Goal: Task Accomplishment & Management: Manage account settings

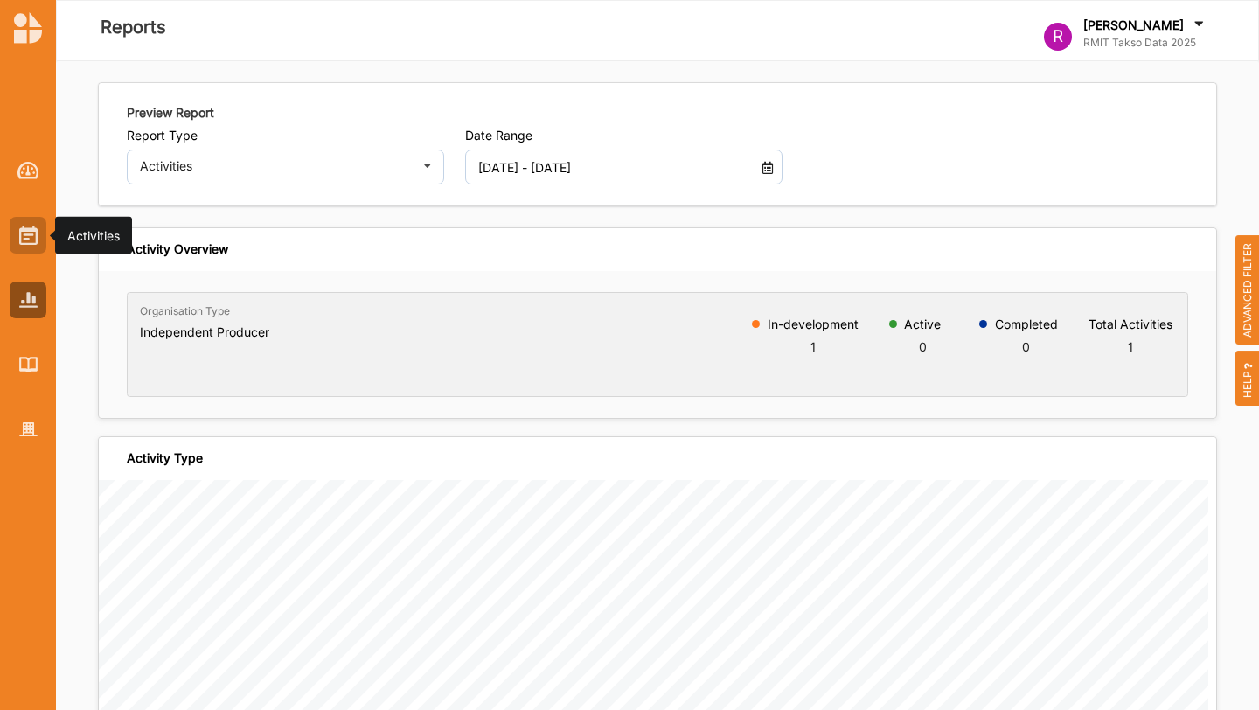
click at [21, 233] on img at bounding box center [28, 235] width 18 height 19
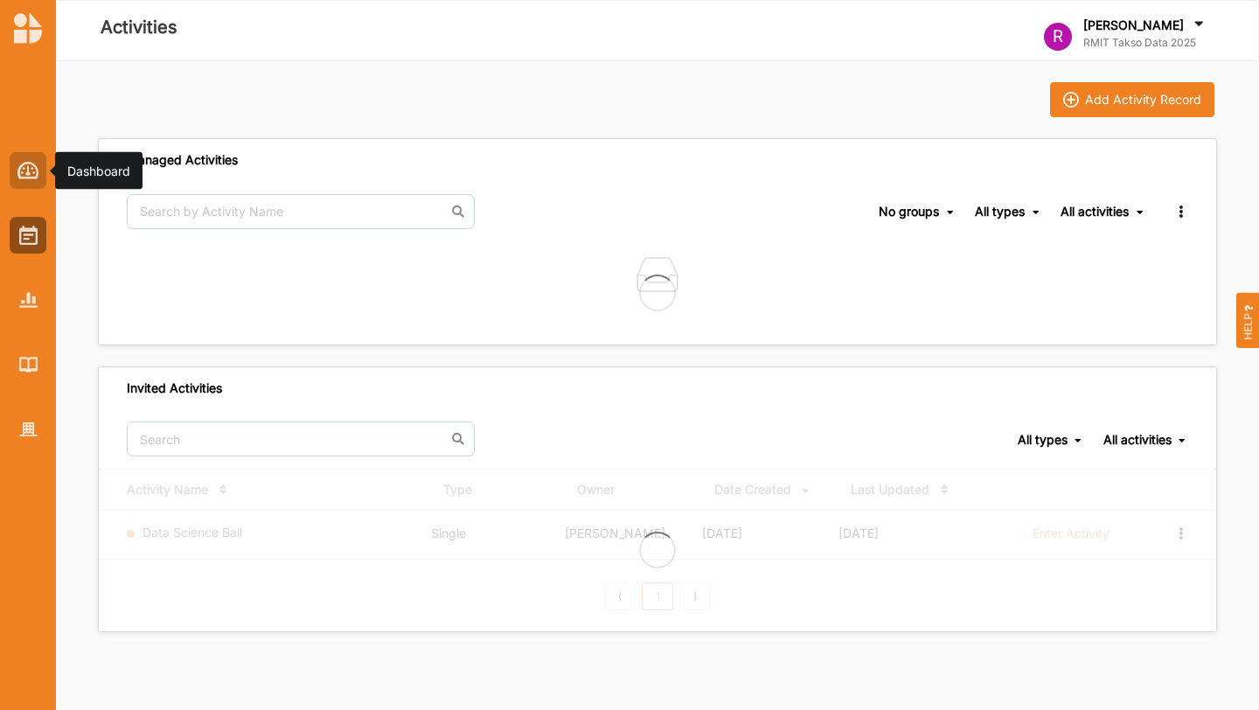
click at [27, 183] on div at bounding box center [28, 170] width 37 height 37
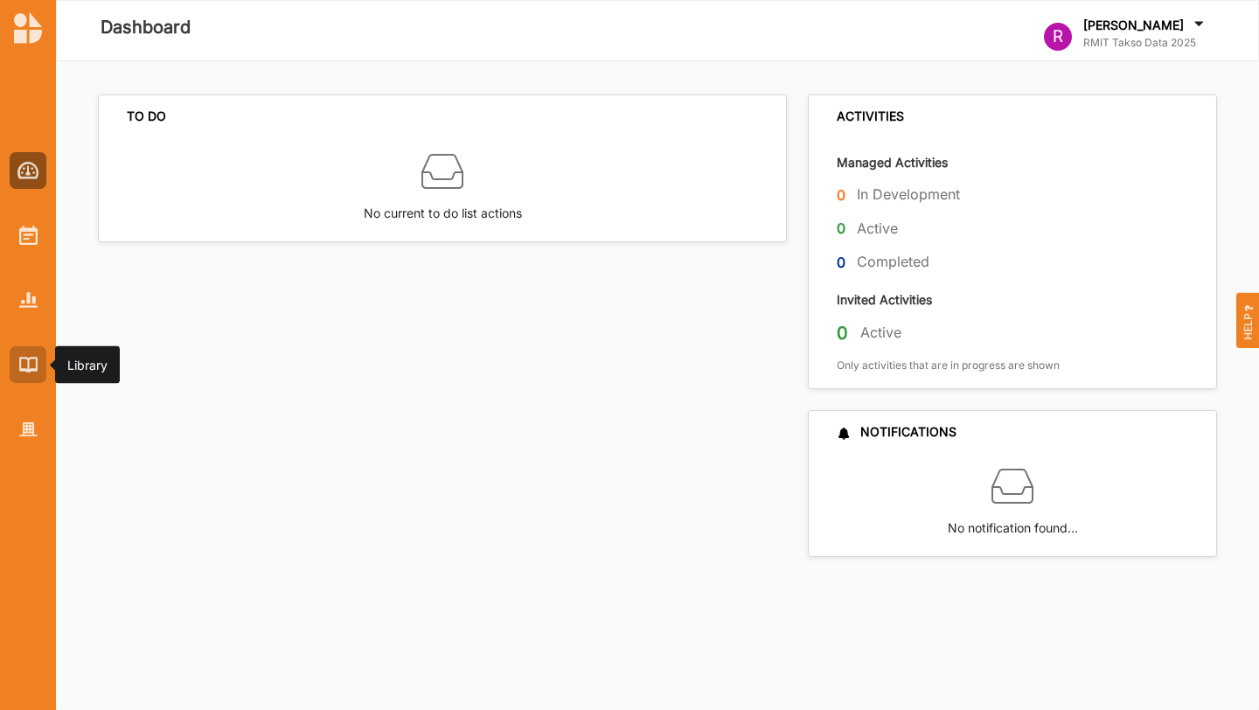
click at [35, 371] on img at bounding box center [28, 364] width 18 height 15
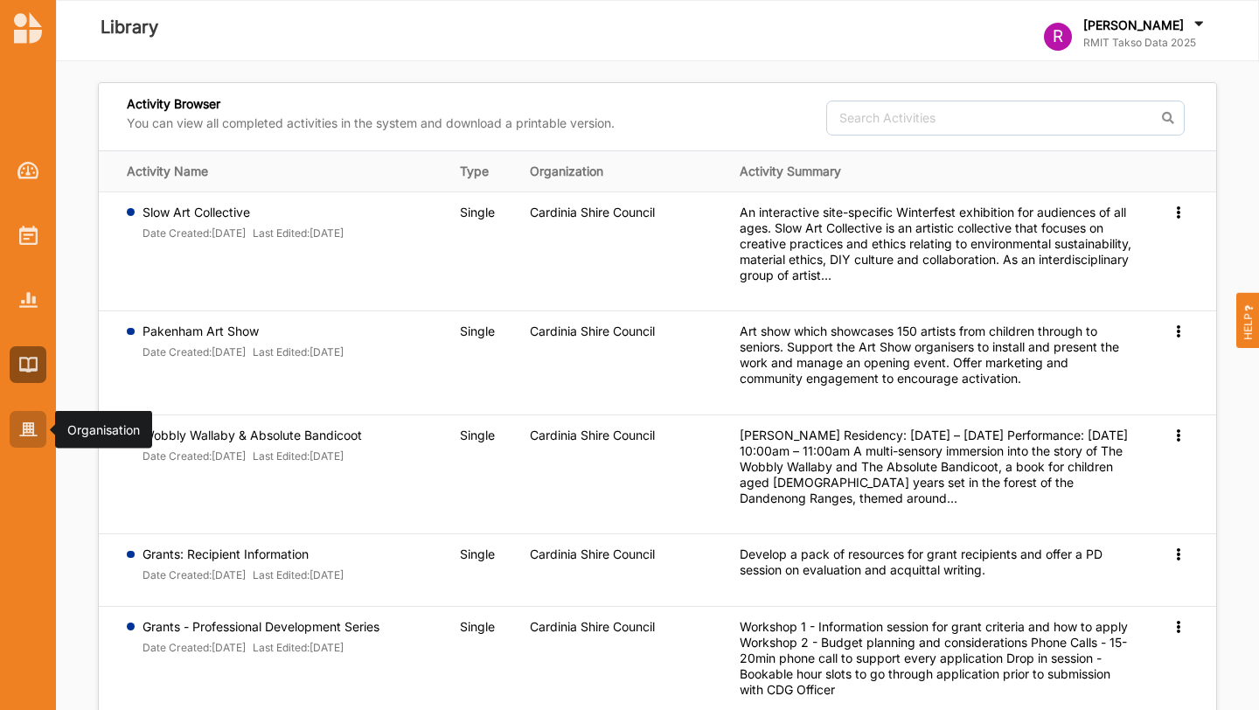
click at [35, 420] on div at bounding box center [28, 429] width 37 height 37
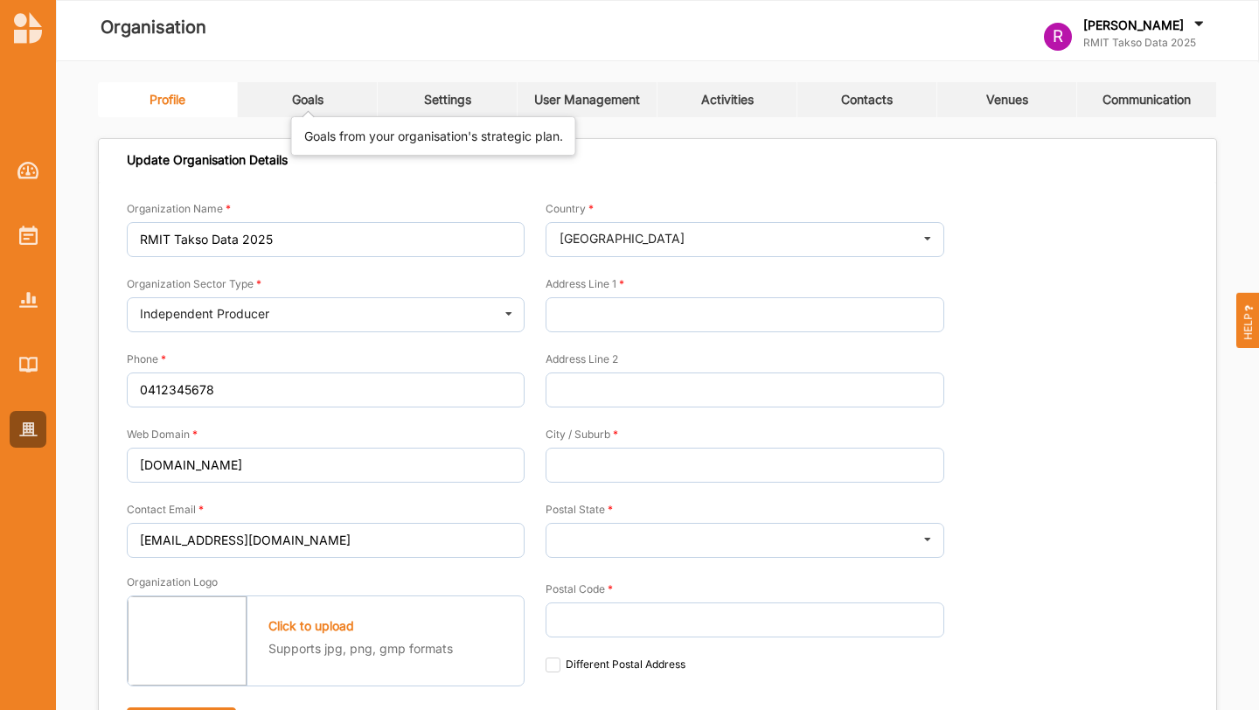
click at [317, 98] on div "Goals" at bounding box center [307, 100] width 31 height 16
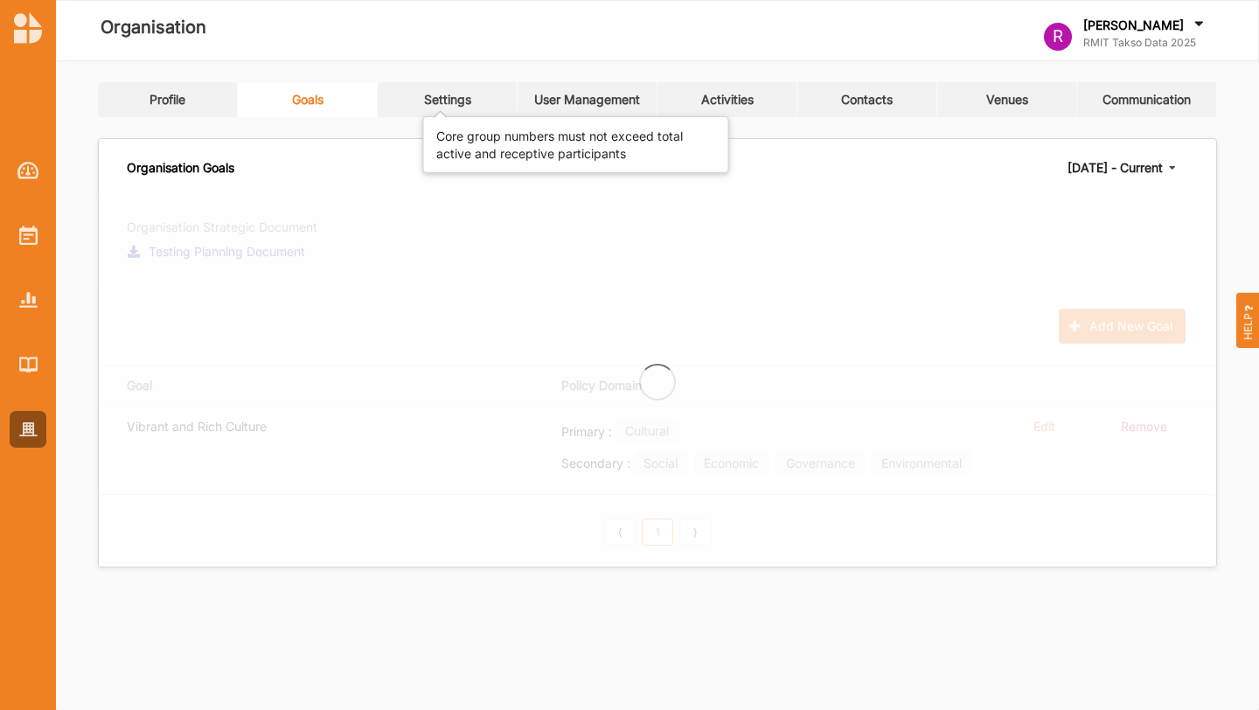
click at [455, 101] on div "Settings" at bounding box center [447, 100] width 47 height 16
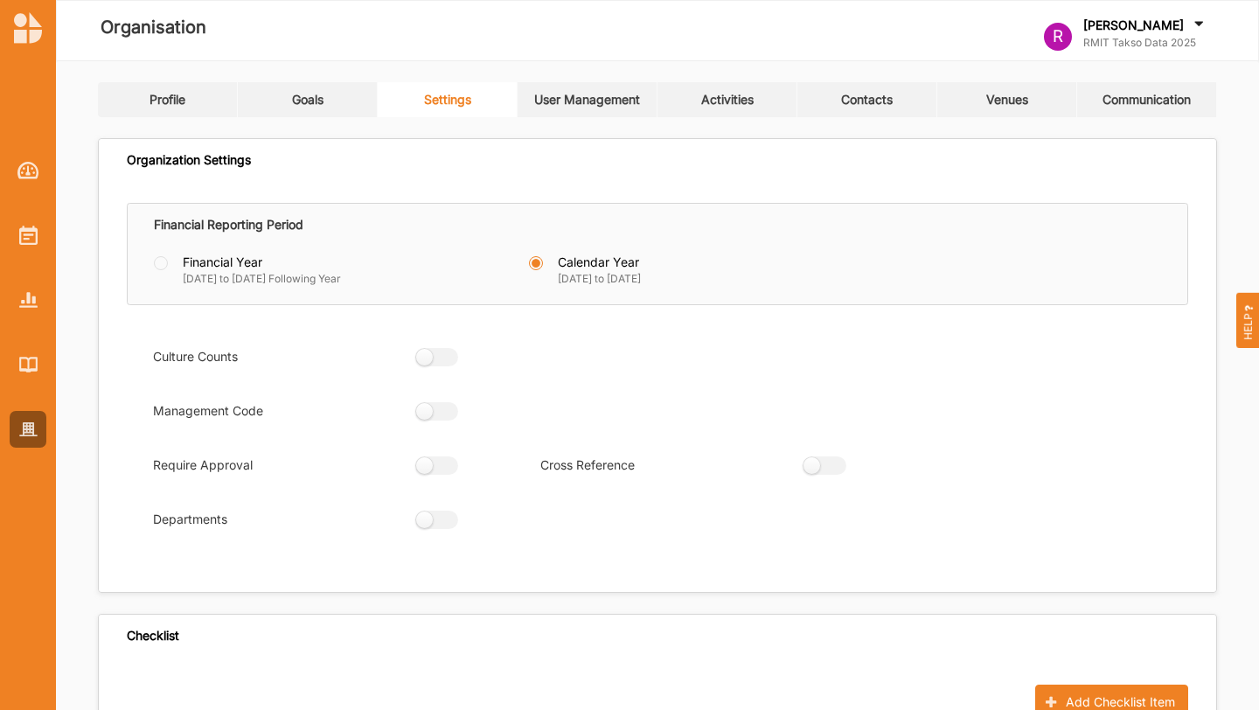
click at [614, 109] on link "User Management" at bounding box center [587, 99] width 140 height 35
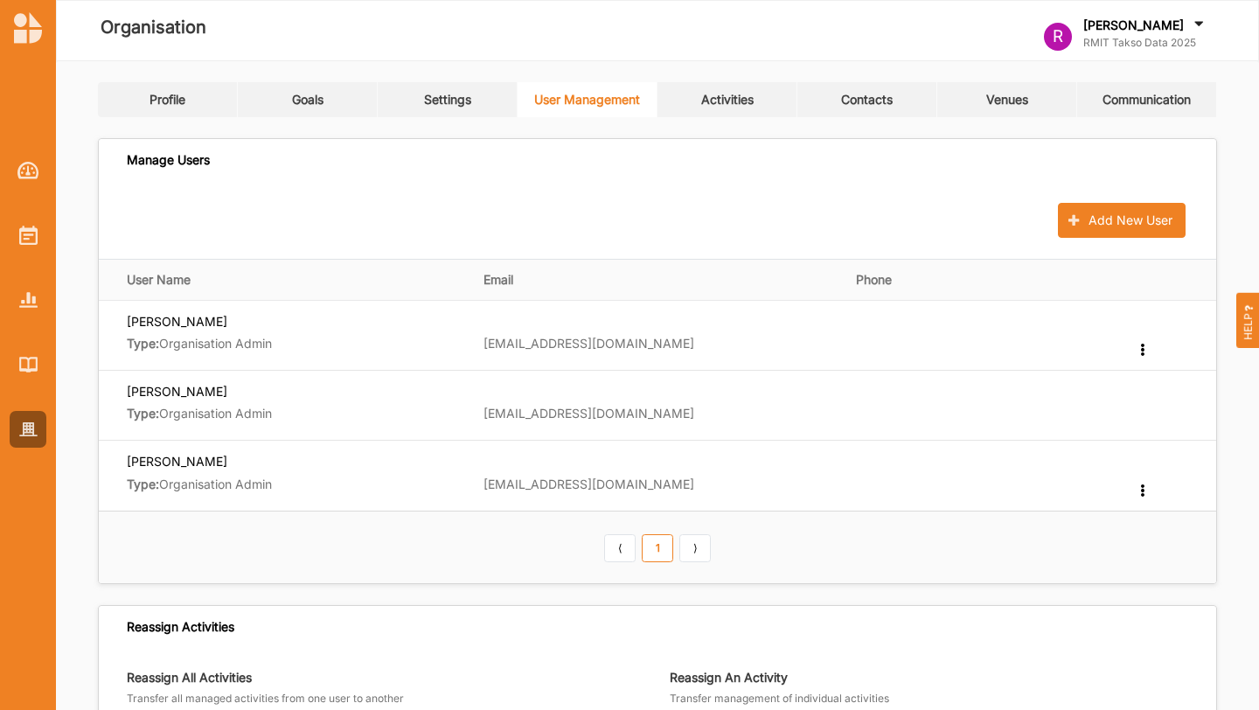
click at [194, 101] on link "Profile" at bounding box center [168, 99] width 140 height 35
